Goal: Understand process/instructions: Learn how to perform a task or action

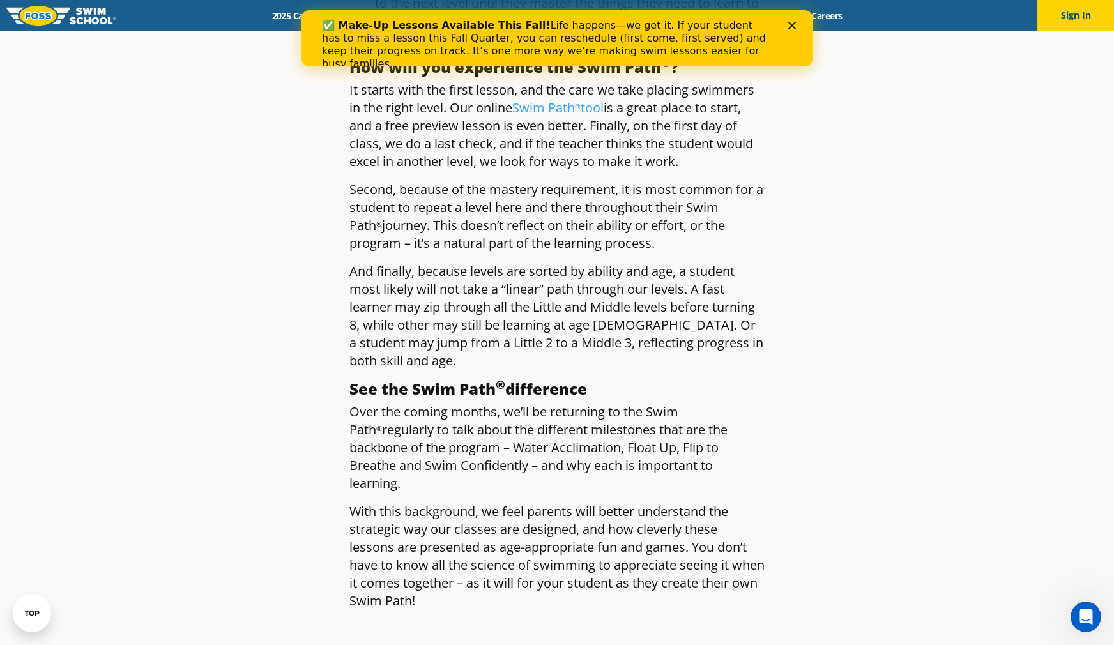
scroll to position [1022, 0]
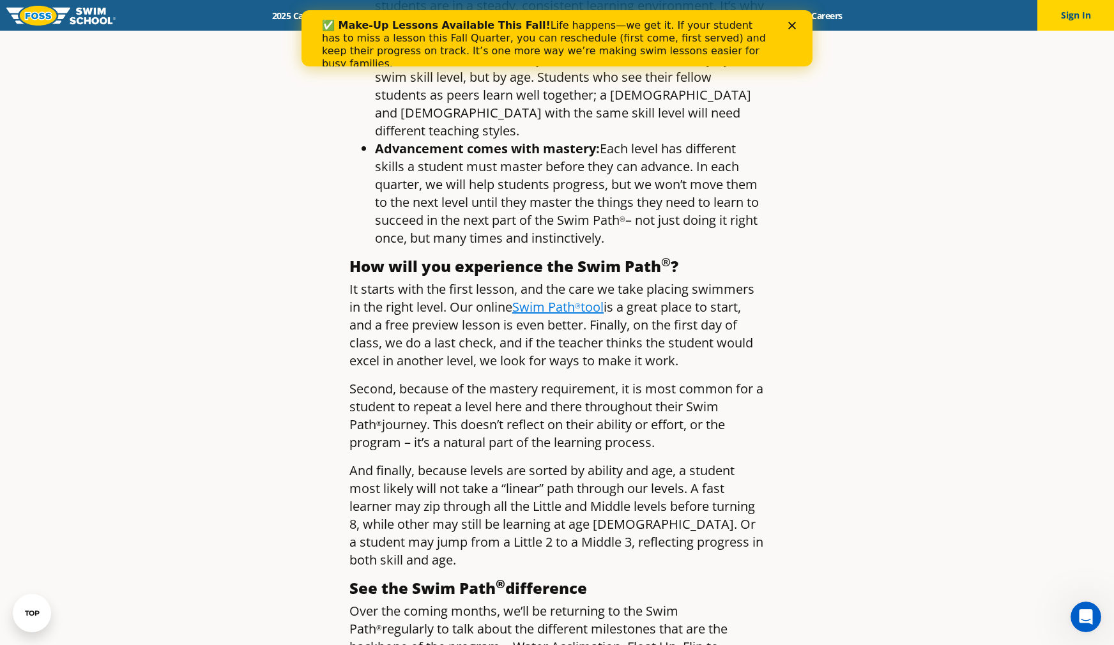
click at [561, 298] on link "Swim Path ® tool" at bounding box center [557, 306] width 91 height 17
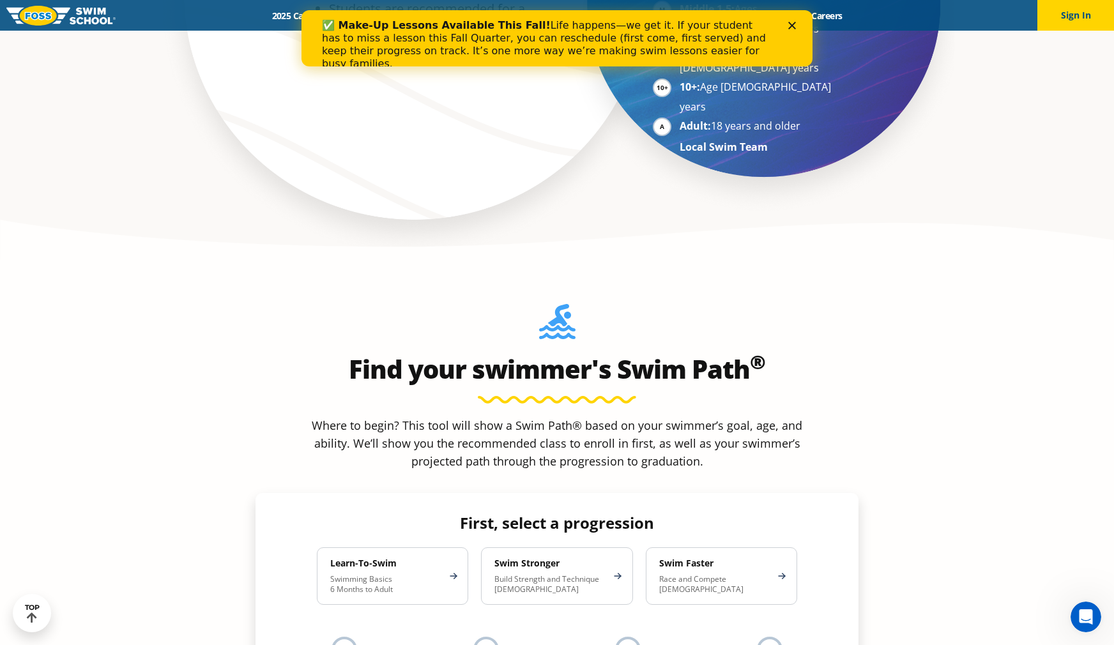
scroll to position [1022, 0]
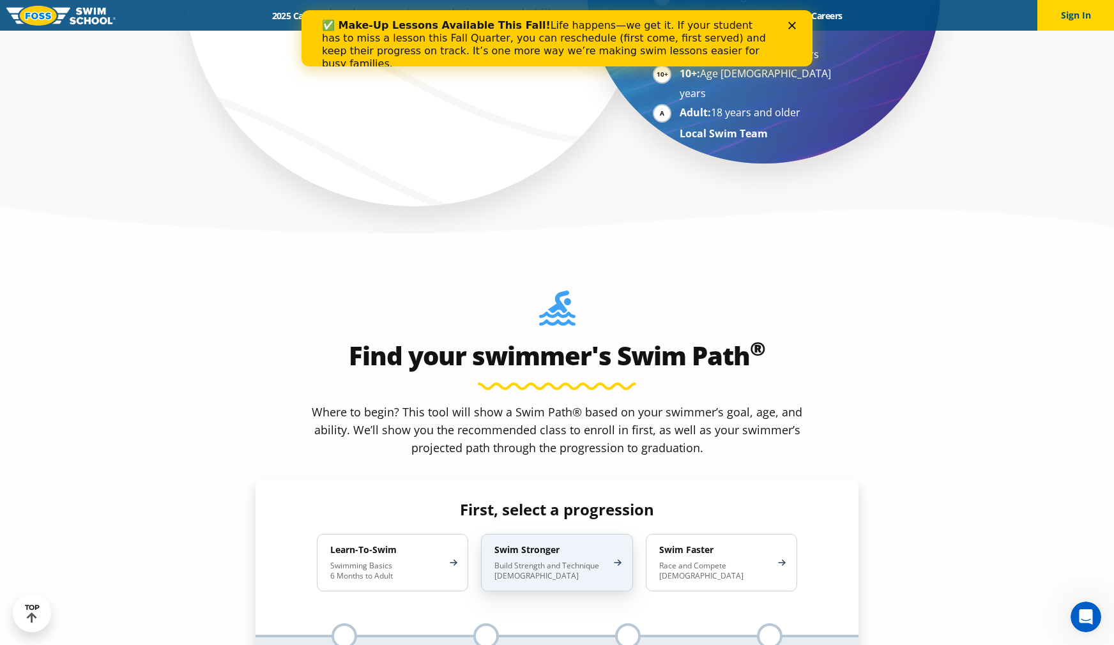
click at [618, 534] on div "Swim Stronger Build Strength and Technique [DEMOGRAPHIC_DATA]" at bounding box center [556, 562] width 151 height 57
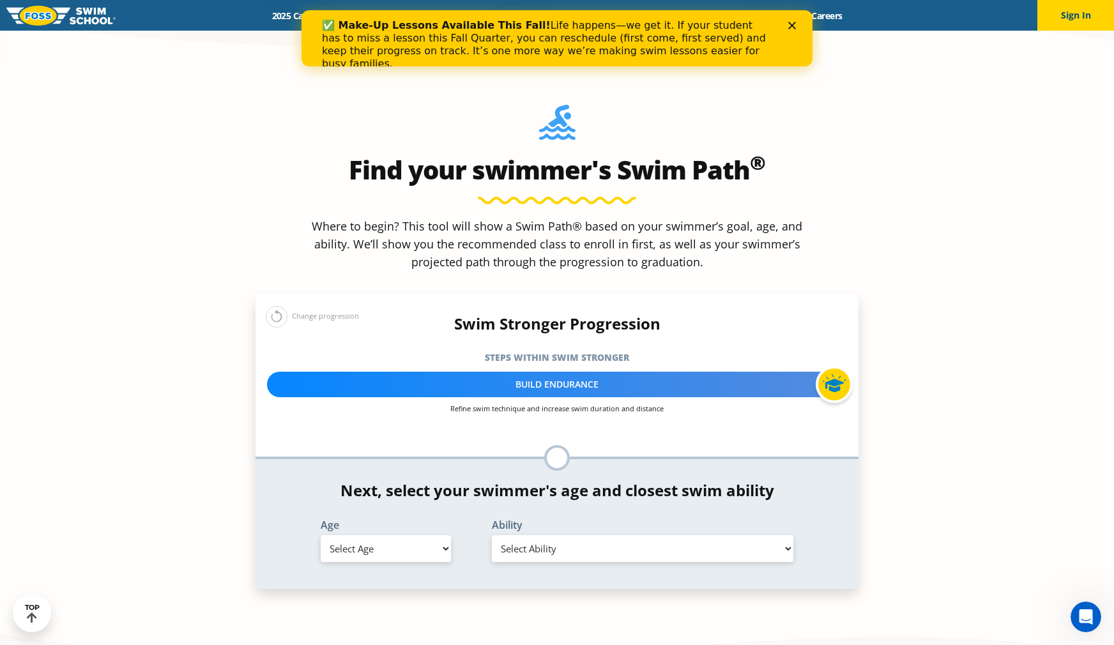
scroll to position [1214, 0]
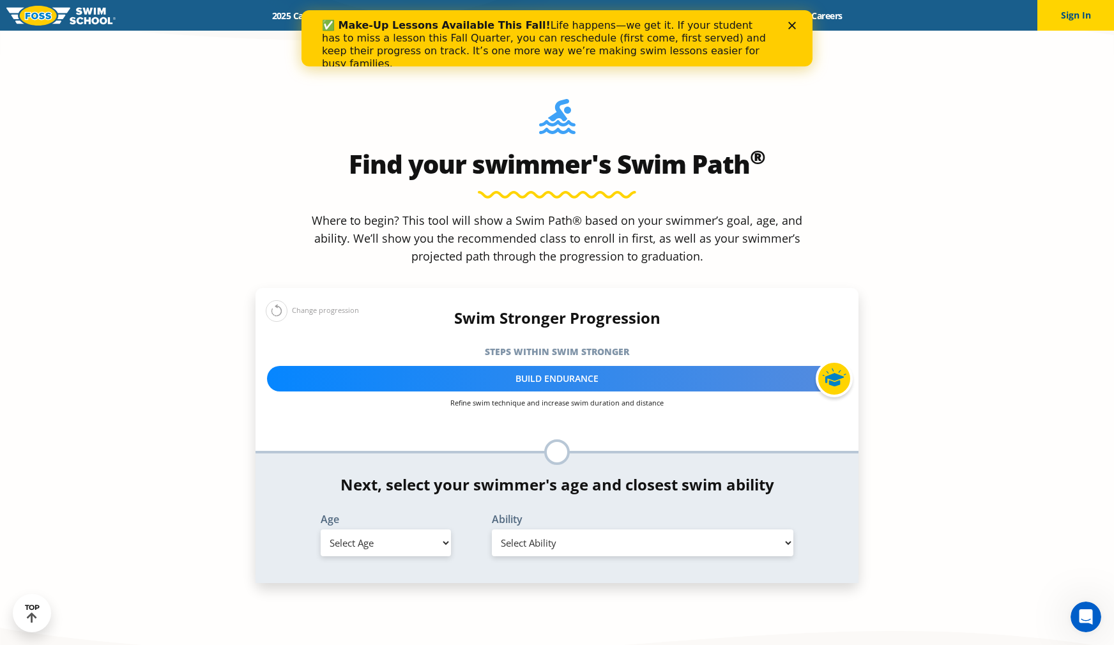
click at [407, 530] on select "Select Age [DEMOGRAPHIC_DATA] months - 1 year 1 year 2 years 3 years 4 years 5 …" at bounding box center [386, 543] width 130 height 27
select select "6-years"
click at [321, 530] on select "Select Age [DEMOGRAPHIC_DATA] months - 1 year 1 year 2 years 3 years 4 years 5 …" at bounding box center [386, 543] width 130 height 27
drag, startPoint x: 578, startPoint y: 430, endPoint x: 583, endPoint y: 435, distance: 6.8
click at [578, 530] on select "Select Ability First in-water experience When in the water, reliant on a life j…" at bounding box center [643, 543] width 302 height 27
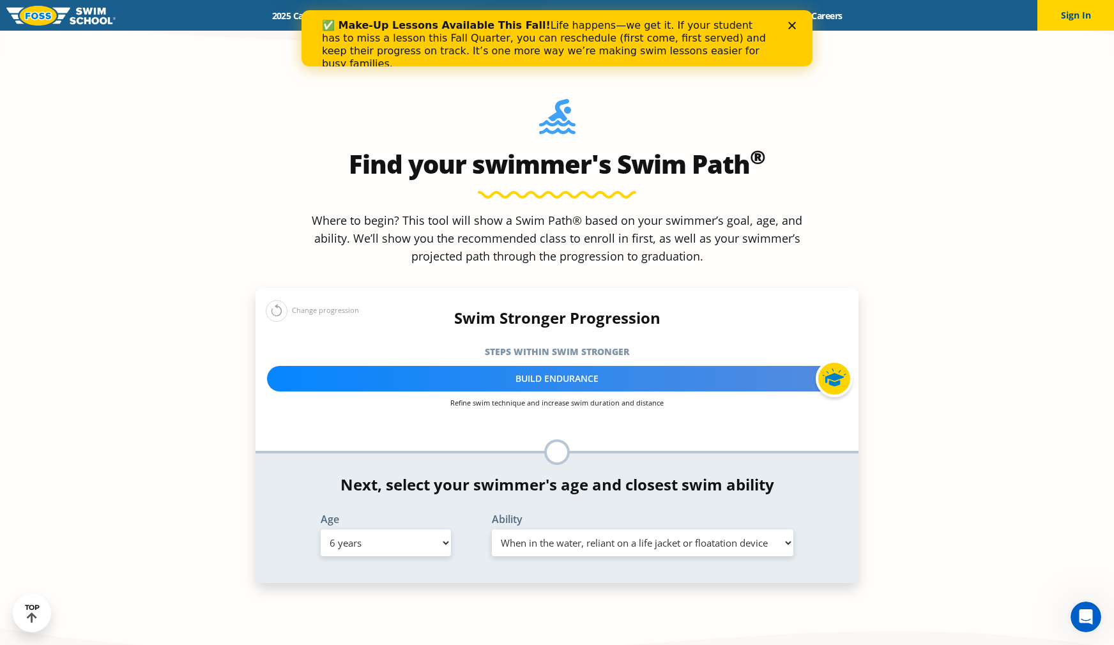
click at [492, 530] on select "Select Ability First in-water experience When in the water, reliant on a life j…" at bounding box center [643, 543] width 302 height 27
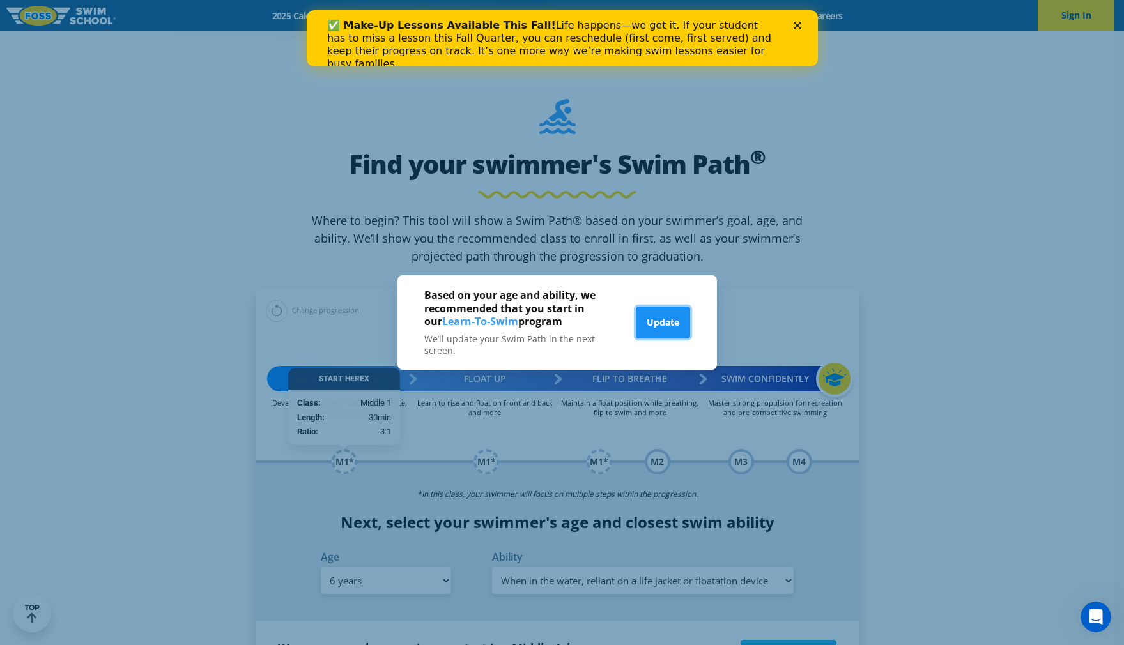
click at [673, 322] on button "Update" at bounding box center [663, 323] width 54 height 32
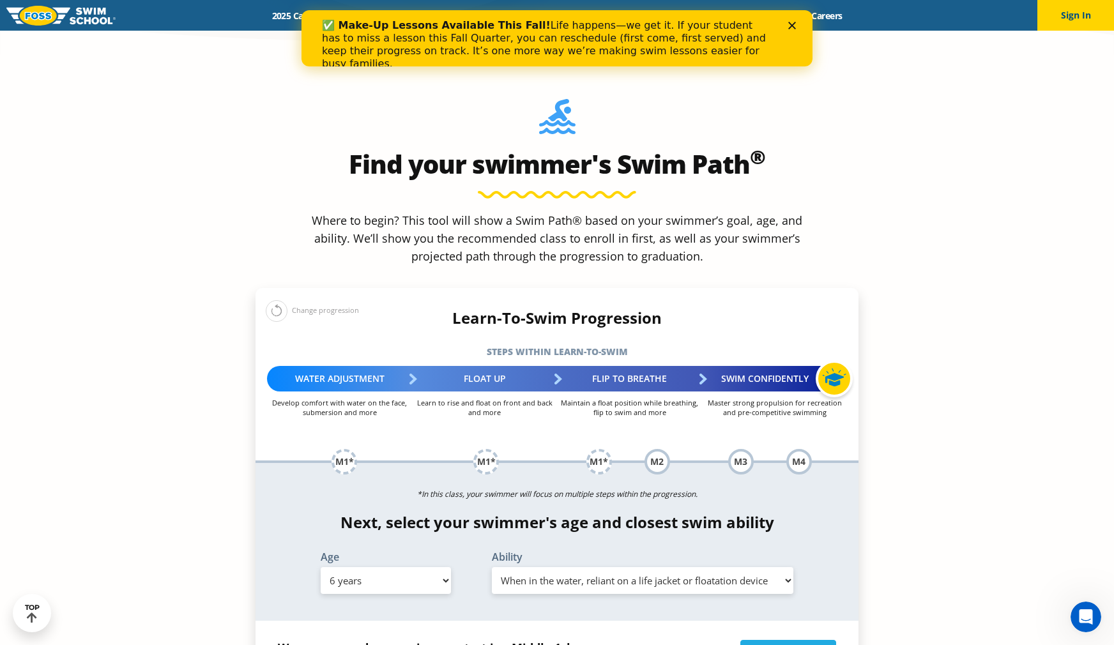
click at [524, 567] on select "Select Ability First in-water experience When in the water, reliant on a life j…" at bounding box center [643, 580] width 302 height 27
click at [492, 567] on select "Select Ability First in-water experience When in the water, reliant on a life j…" at bounding box center [643, 580] width 302 height 27
click at [682, 567] on select "Select Ability First in-water experience When in the water, reliant on a life j…" at bounding box center [643, 580] width 302 height 27
select select "6-years-in-open-water-able-to-swim-for-at-least-15-ft-back-to-safety-while-flip…"
click at [492, 567] on select "Select Ability First in-water experience When in the water, reliant on a life j…" at bounding box center [643, 580] width 302 height 27
